Goal: Task Accomplishment & Management: Manage account settings

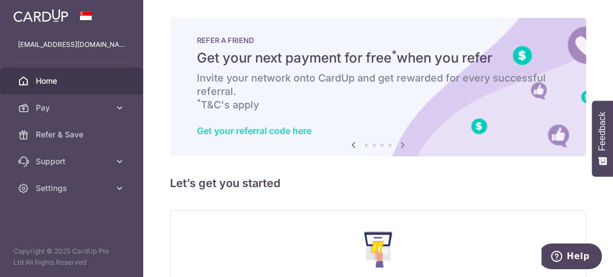
click at [290, 131] on link "Get your referral code here" at bounding box center [254, 130] width 115 height 11
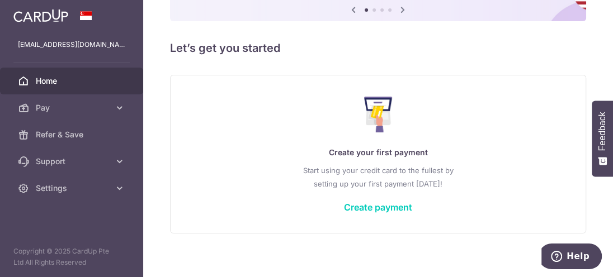
scroll to position [144, 0]
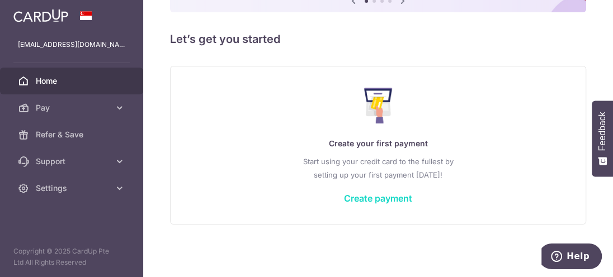
click at [381, 200] on link "Create payment" at bounding box center [378, 198] width 68 height 11
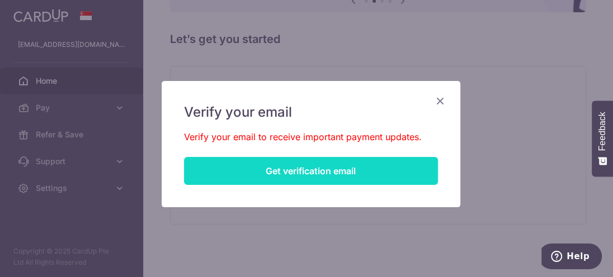
click at [306, 168] on button "Get verification email" at bounding box center [311, 171] width 254 height 28
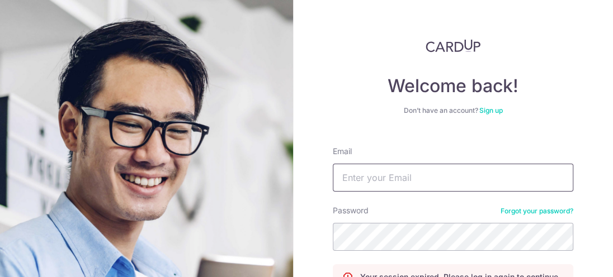
click at [348, 175] on input "Email" at bounding box center [453, 178] width 240 height 28
type input "[EMAIL_ADDRESS][DOMAIN_NAME]"
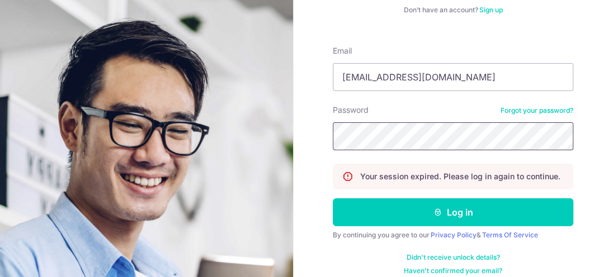
scroll to position [112, 0]
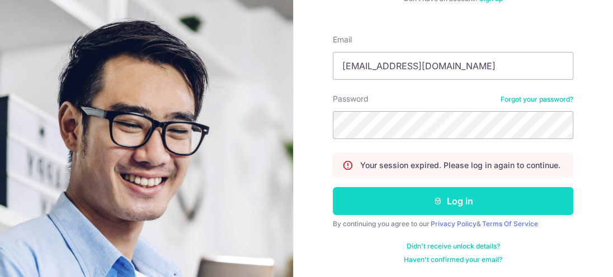
click at [458, 205] on button "Log in" at bounding box center [453, 201] width 240 height 28
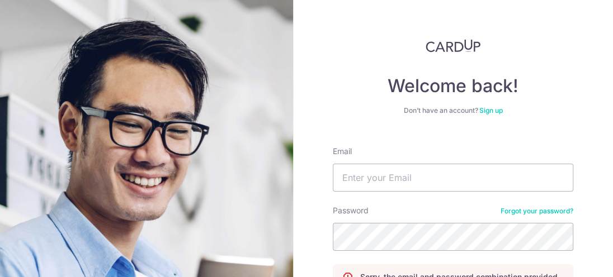
scroll to position [123, 0]
